Goal: Check status

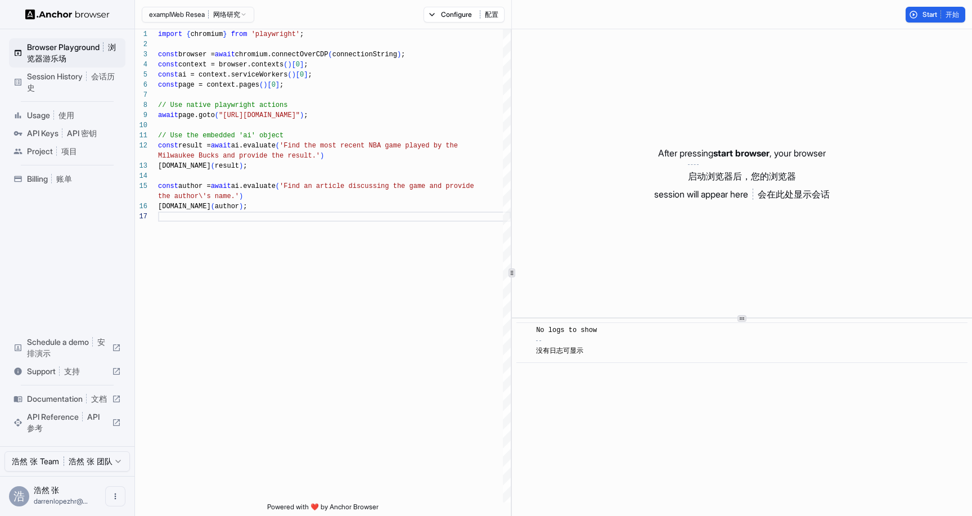
scroll to position [81, 0]
click at [85, 75] on span "Session History 会话历史" at bounding box center [74, 82] width 94 height 22
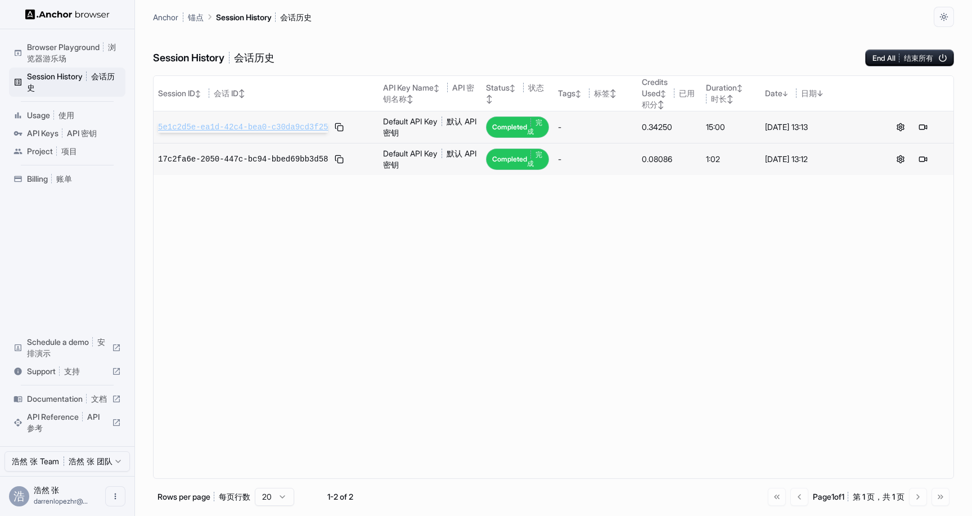
click at [286, 127] on span "5e1c2d5e-ea1d-42c4-bea0-c30da9cd3f25" at bounding box center [243, 126] width 170 height 11
click at [439, 308] on div "Session ID ↕ 会话 ID↕ API Key Name ↕ API 密钥名称↕ Status ↕ 状态↕ Tags ↕ 标签↕ Credits Us…" at bounding box center [553, 276] width 801 height 403
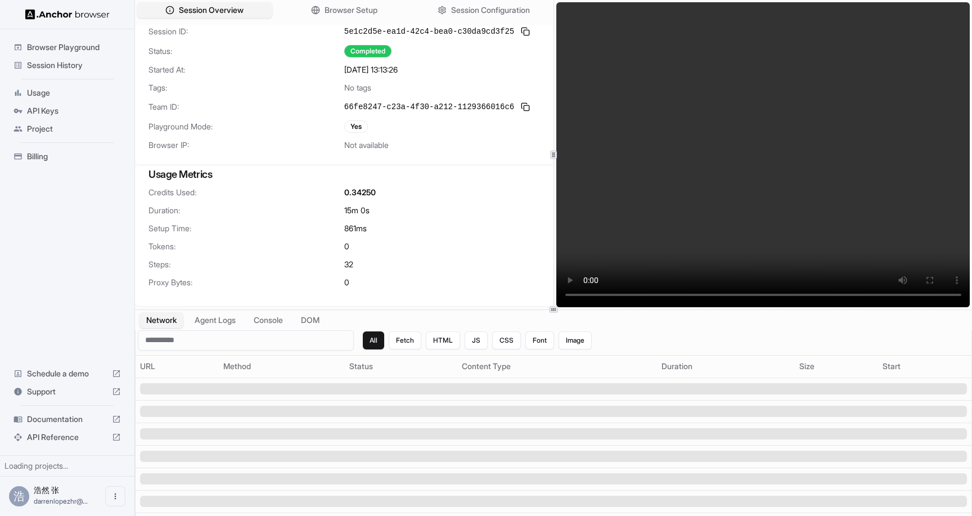
click at [816, 136] on video at bounding box center [763, 154] width 414 height 305
click at [483, 238] on div "Credits Used: 0.34250 Duration: 15m 0s Setup Time: 861 ms [PERSON_NAME]: 0 Step…" at bounding box center [344, 244] width 418 height 115
